Goal: Check status: Check status

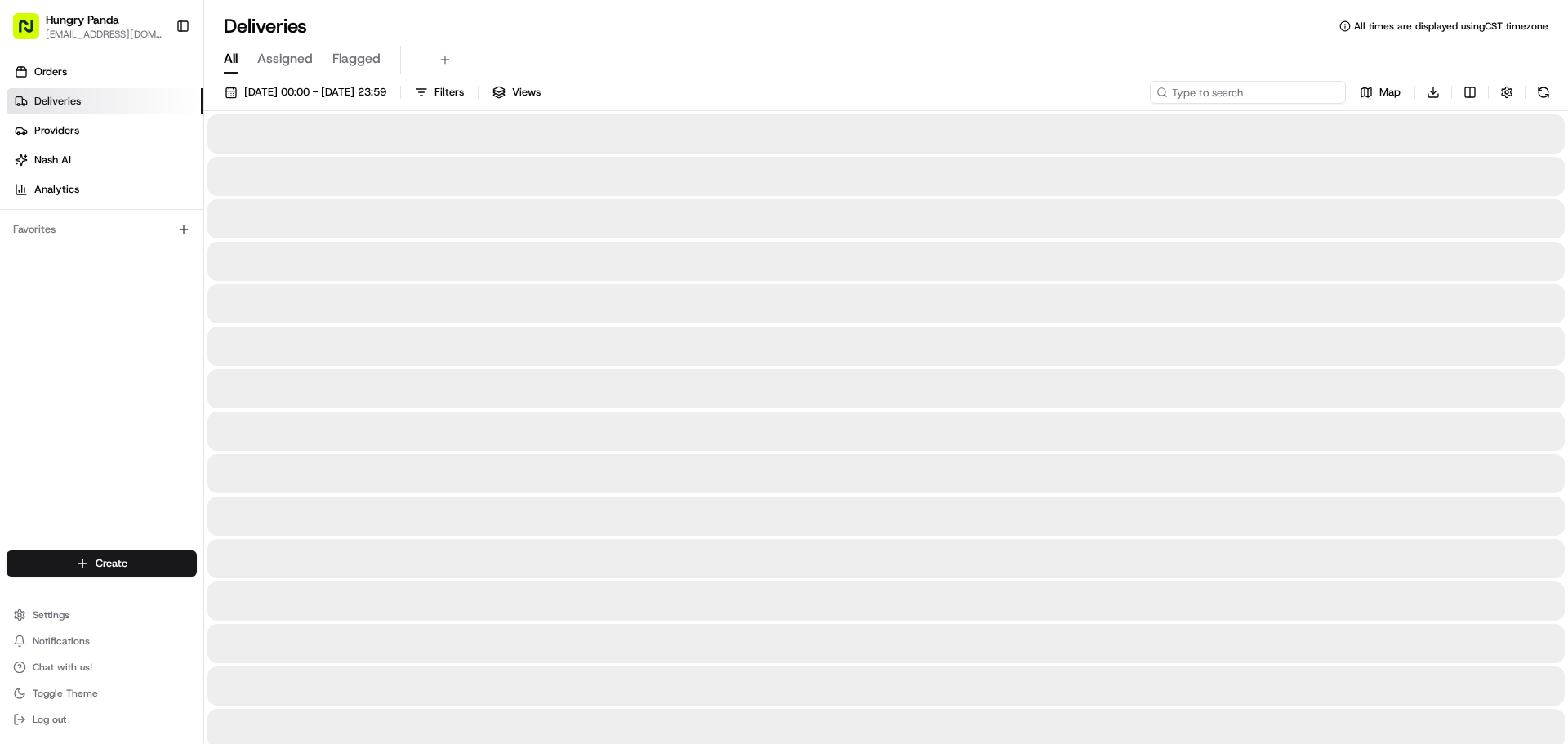
click at [1242, 97] on input at bounding box center [1247, 92] width 196 height 23
paste input "419339687565976814997"
type input "419339687565976814997"
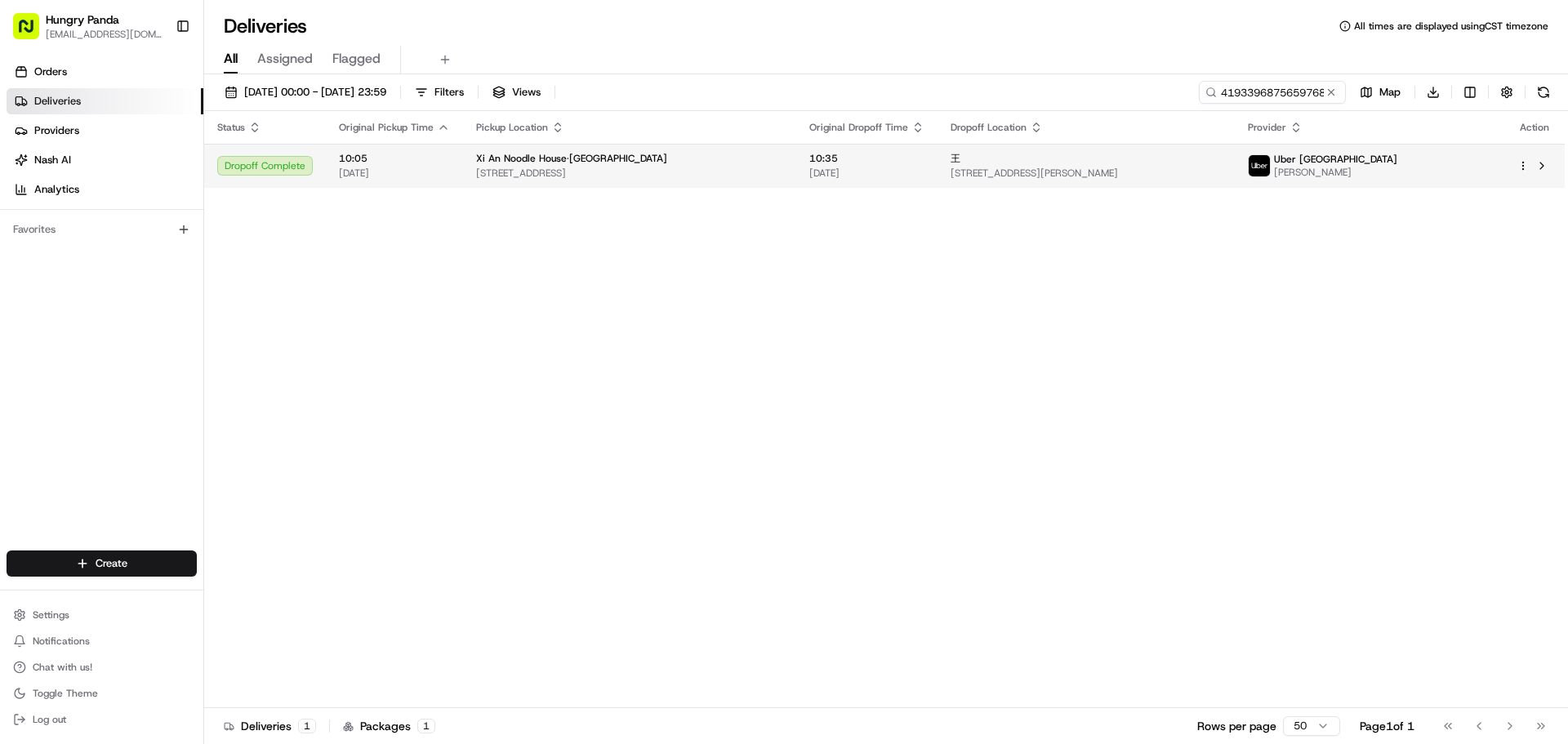
click at [710, 150] on td "Xi An Noodle House·Ashfield [STREET_ADDRESS]" at bounding box center [629, 166] width 334 height 44
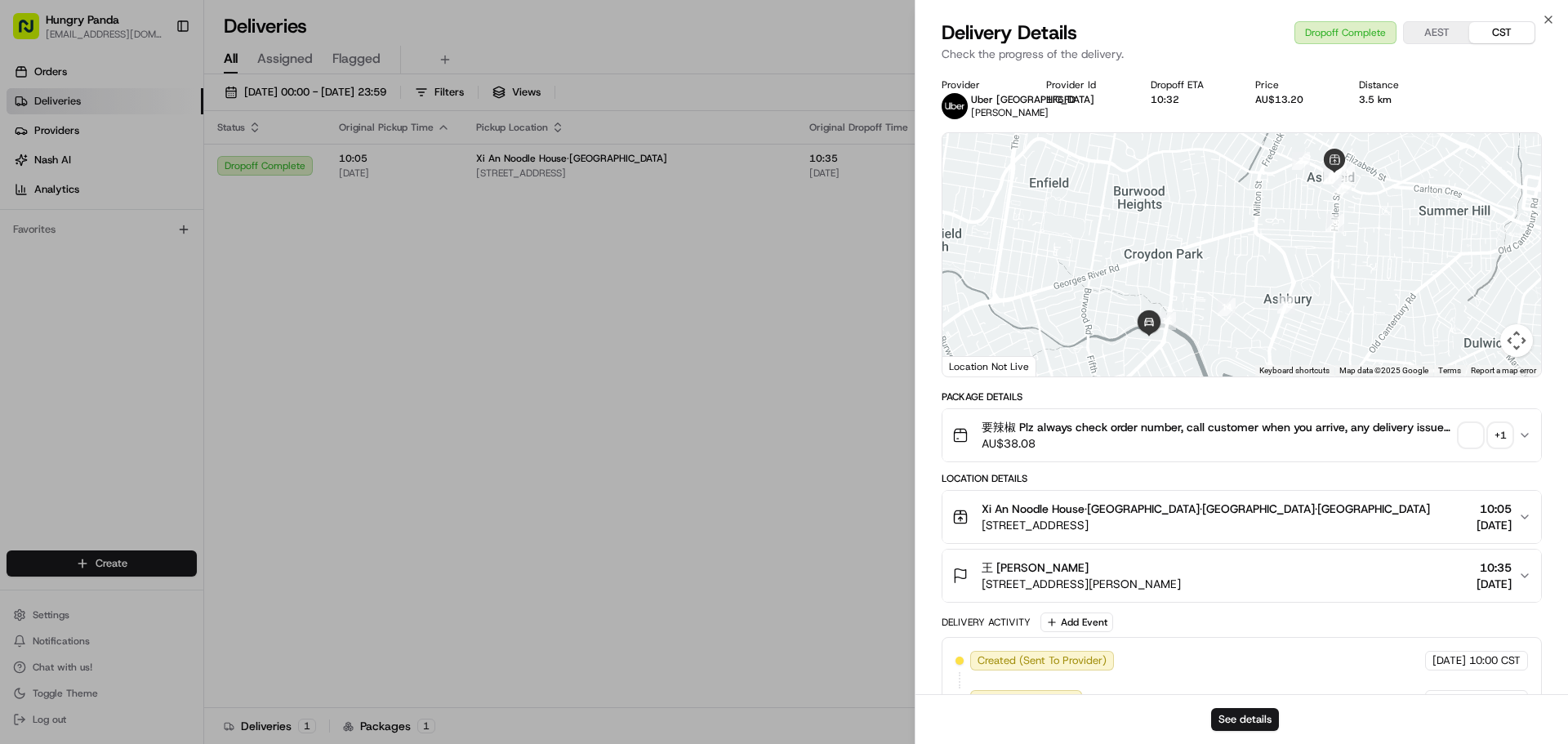
click at [1469, 451] on div "要辣椒 Plz always check order number, call customer when you arrive, any delivery …" at bounding box center [1235, 435] width 566 height 33
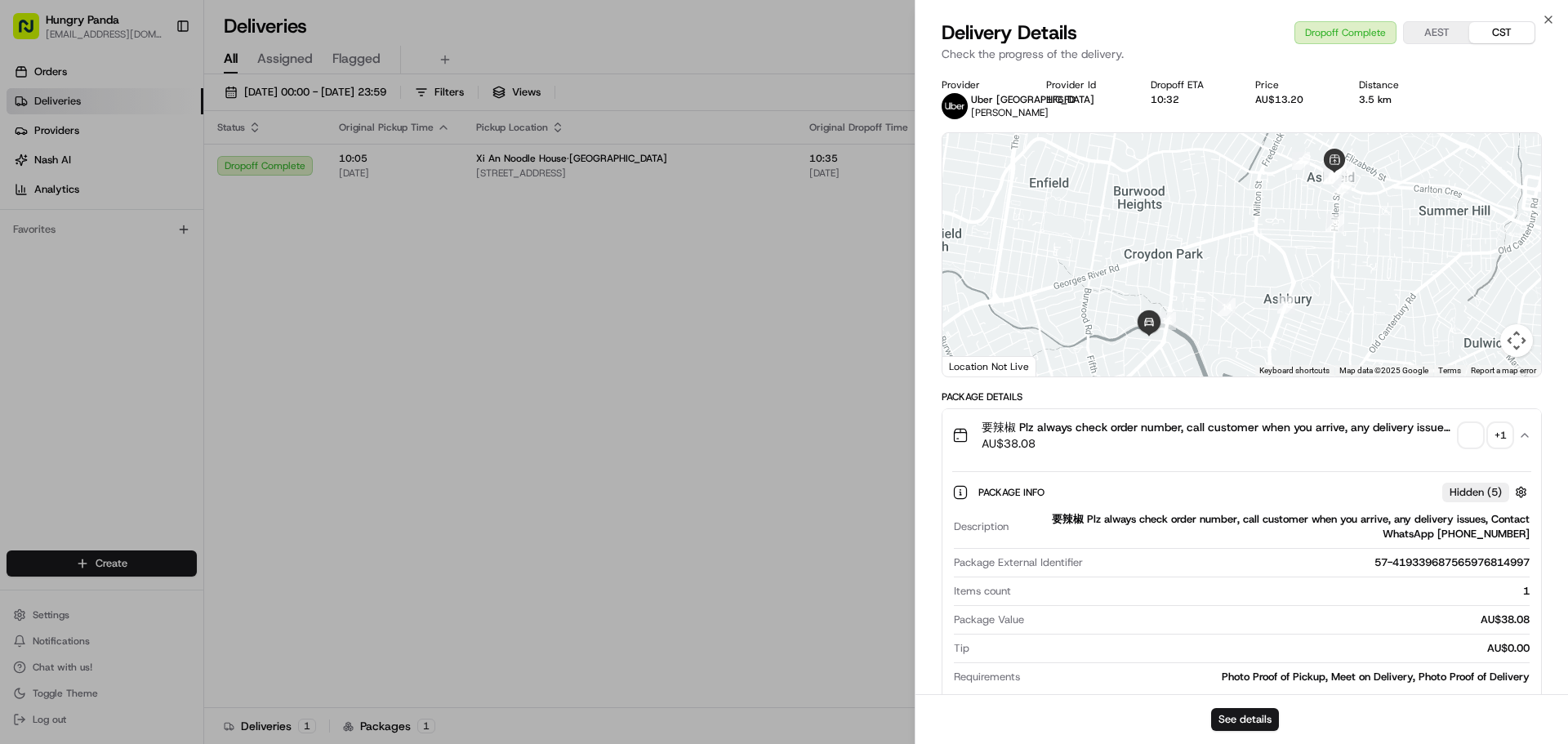
click at [1471, 437] on span "button" at bounding box center [1471, 435] width 23 height 23
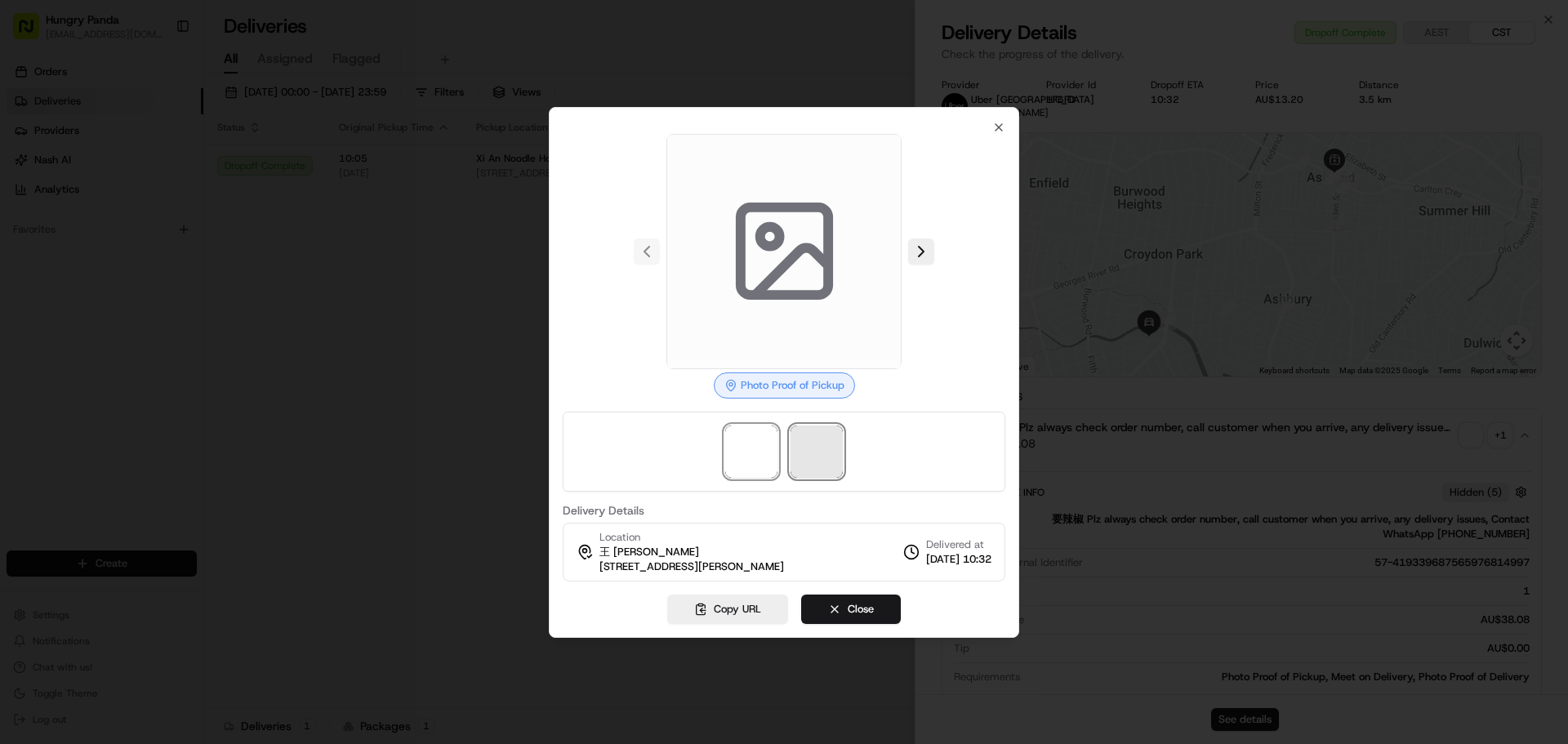
click at [806, 460] on span at bounding box center [817, 451] width 52 height 52
click at [739, 467] on span at bounding box center [751, 451] width 52 height 52
click at [819, 459] on span at bounding box center [817, 451] width 52 height 52
click at [734, 469] on span at bounding box center [751, 451] width 52 height 52
click at [807, 460] on span at bounding box center [817, 451] width 52 height 52
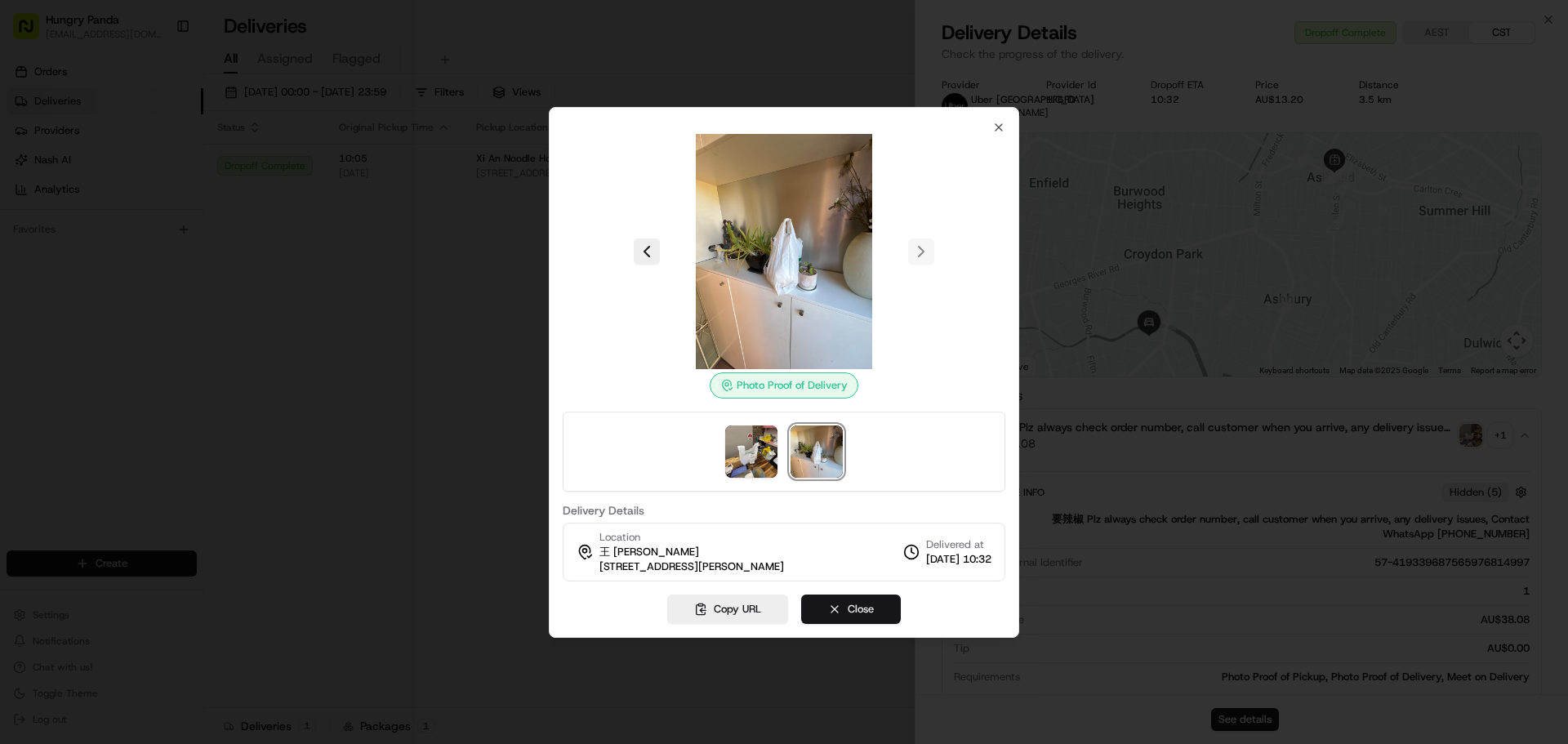
click at [879, 620] on button "Close" at bounding box center [850, 609] width 100 height 29
